Goal: Information Seeking & Learning: Compare options

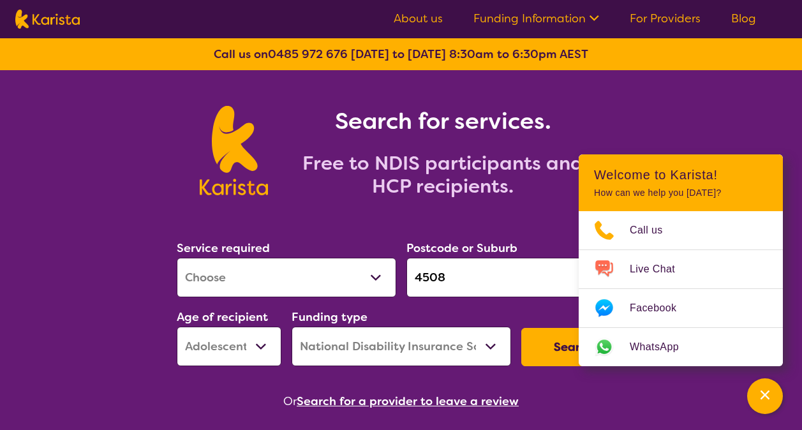
select select "[MEDICAL_DATA]"
select select "AS"
select select "NDIS"
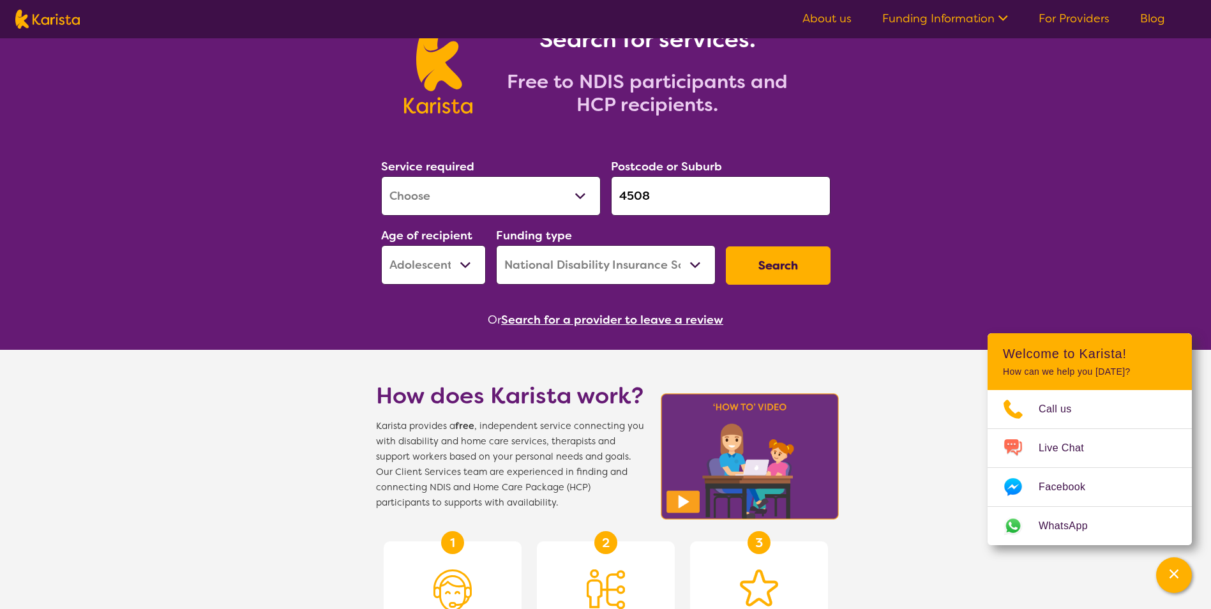
scroll to position [64, 0]
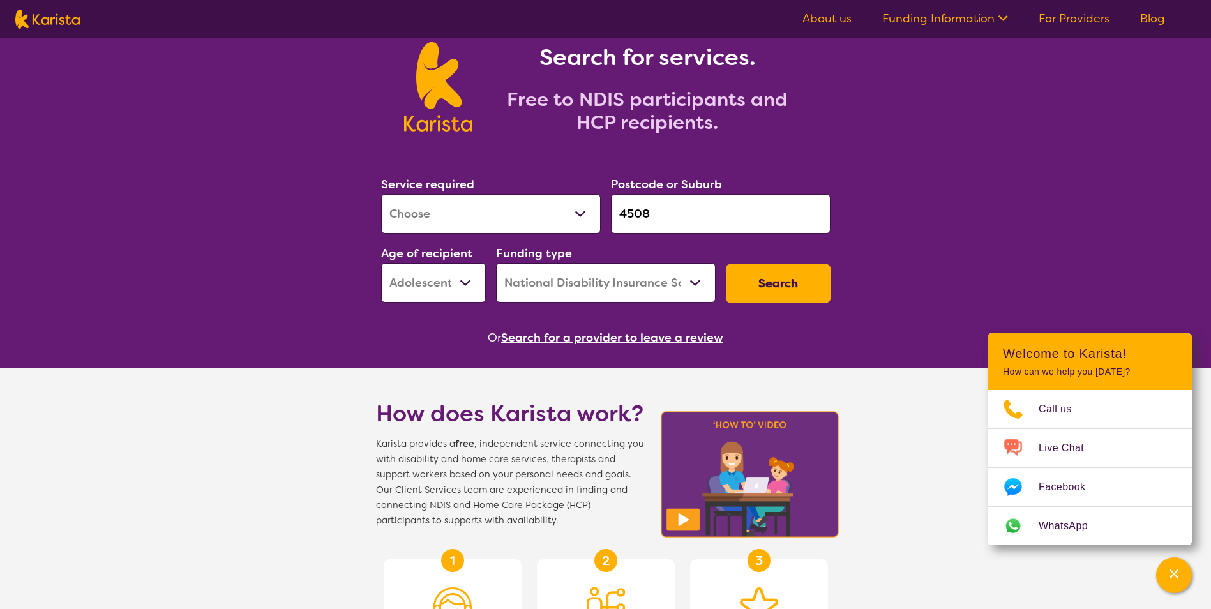
click at [765, 281] on button "Search" at bounding box center [778, 283] width 105 height 38
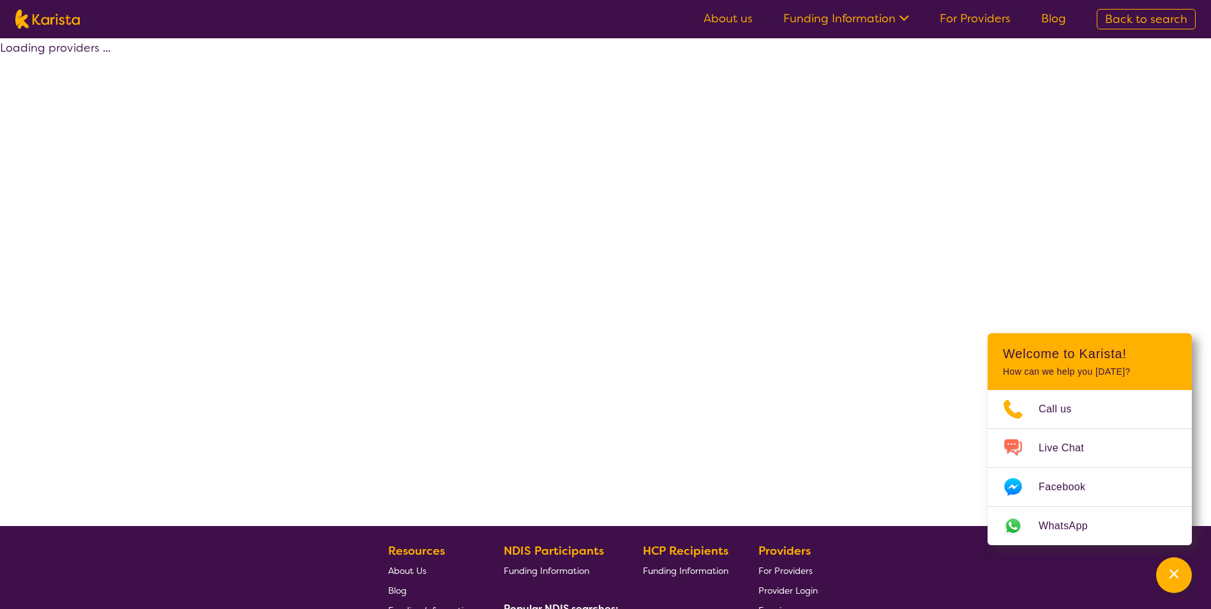
select select "by_score"
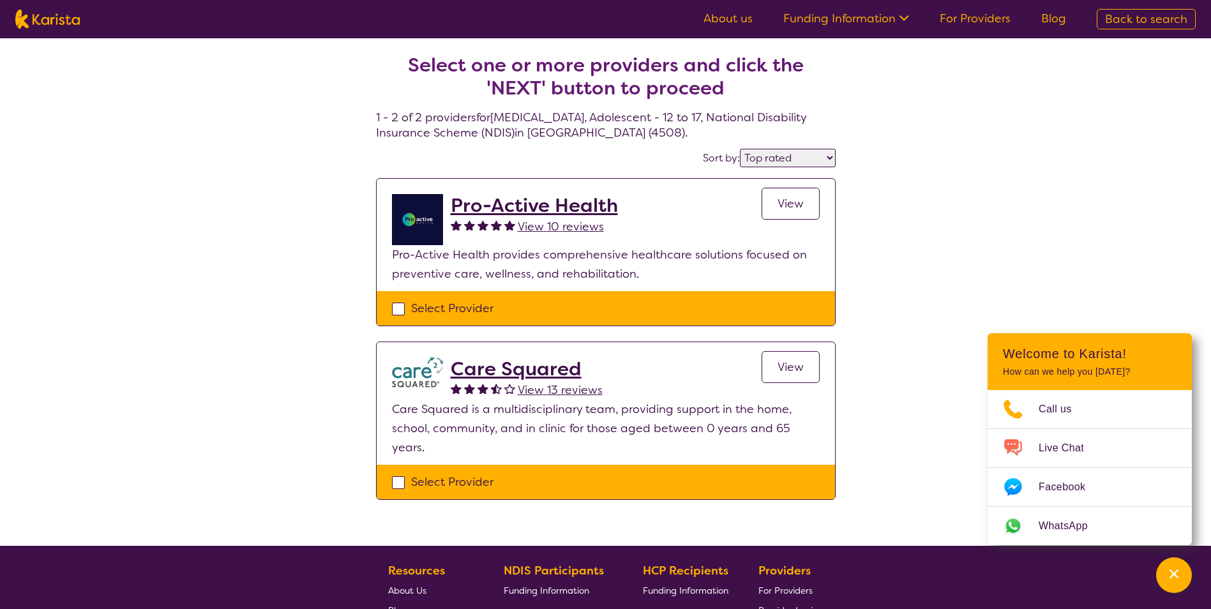
select select "[MEDICAL_DATA]"
select select "AS"
select select "NDIS"
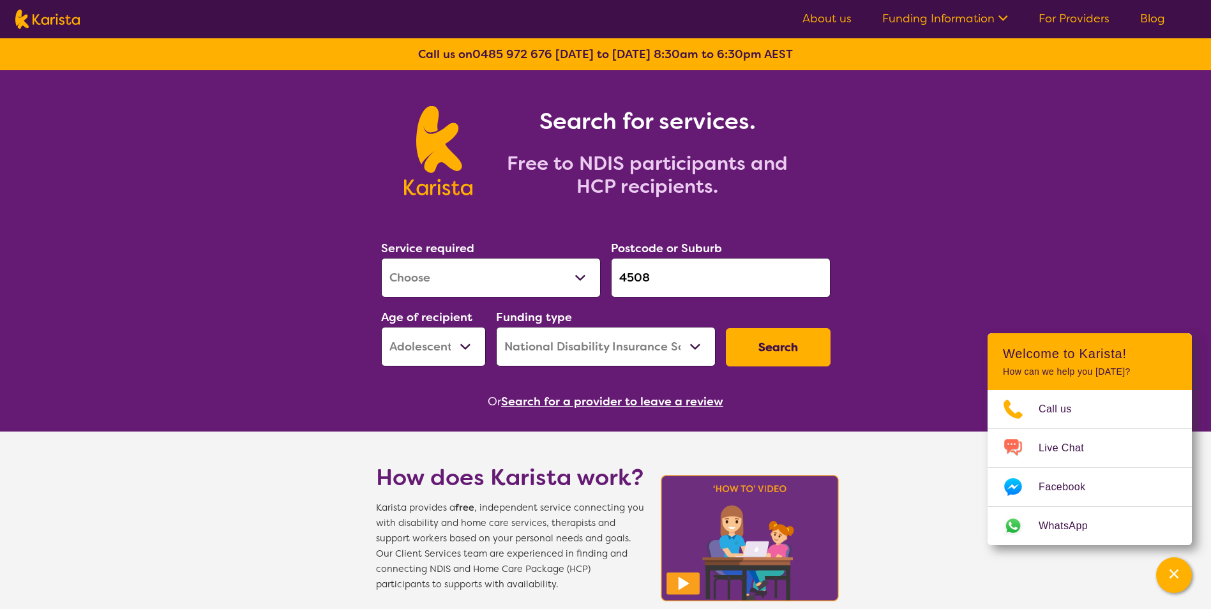
click at [536, 266] on select "Allied Health Assistant Assessment ([MEDICAL_DATA] or [MEDICAL_DATA]) Behaviour…" at bounding box center [491, 278] width 220 height 40
select select "Speech therapy"
click at [381, 258] on select "Allied Health Assistant Assessment ([MEDICAL_DATA] or [MEDICAL_DATA]) Behaviour…" at bounding box center [491, 278] width 220 height 40
click at [781, 339] on button "Search" at bounding box center [778, 347] width 105 height 38
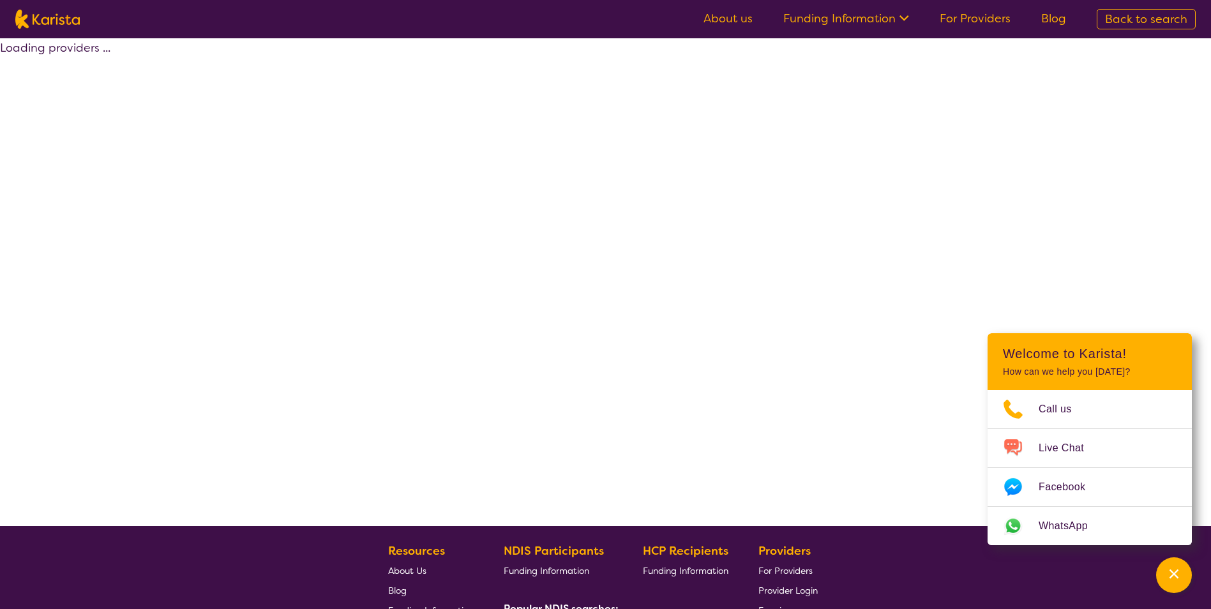
select select "by_score"
